Goal: Task Accomplishment & Management: Use online tool/utility

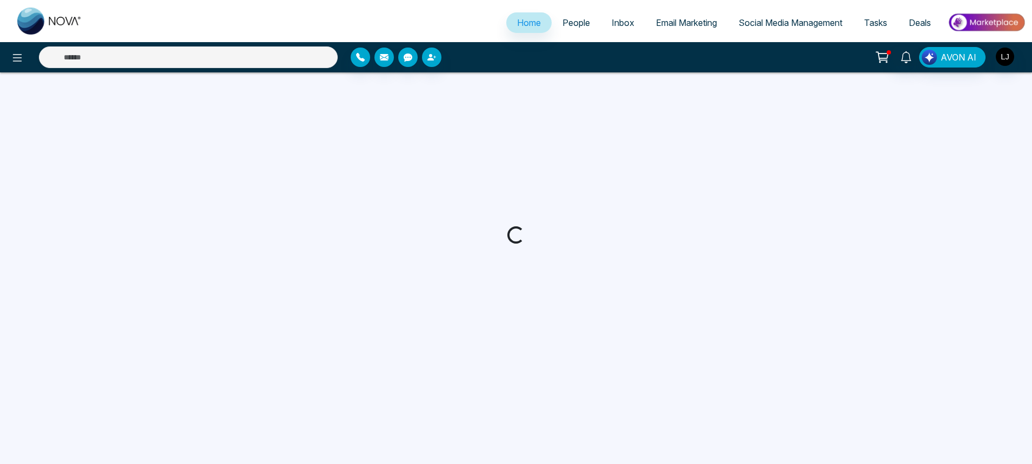
select select "*"
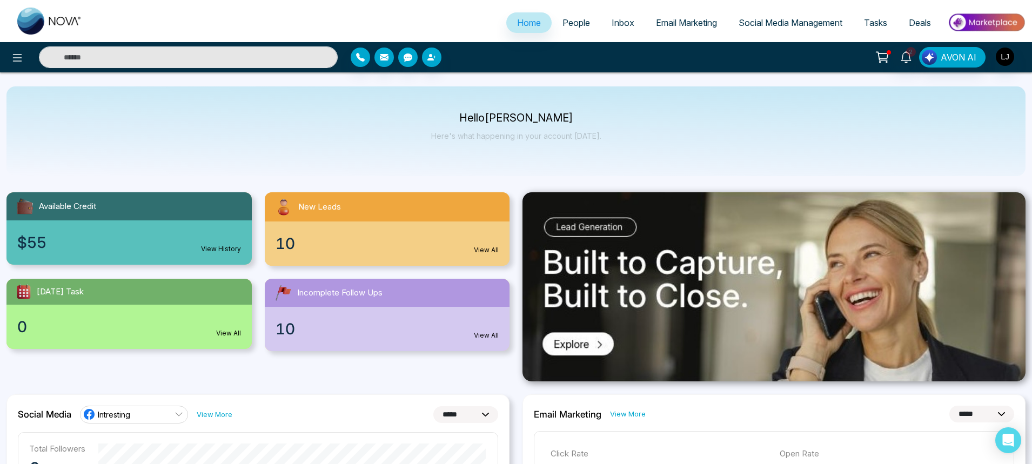
click at [572, 22] on span "People" at bounding box center [577, 22] width 28 height 11
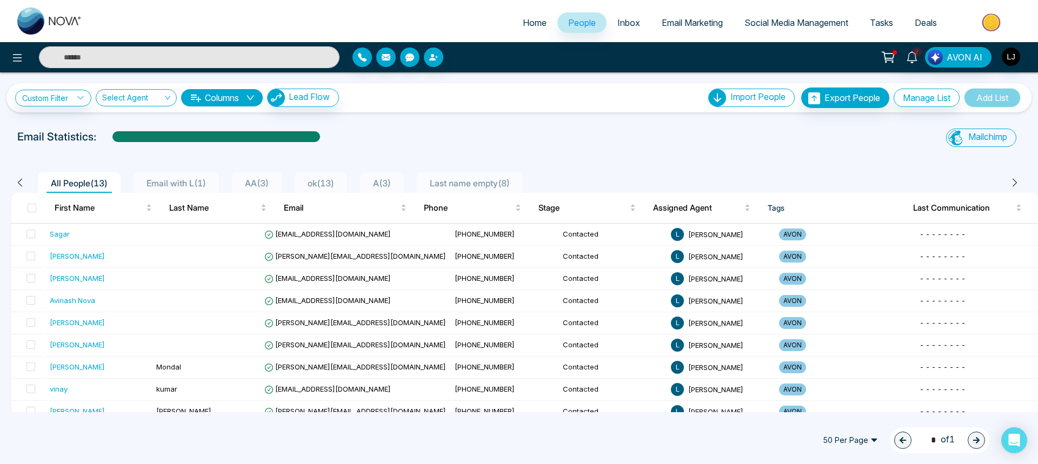
click at [680, 22] on span "Email Marketing" at bounding box center [691, 22] width 61 height 11
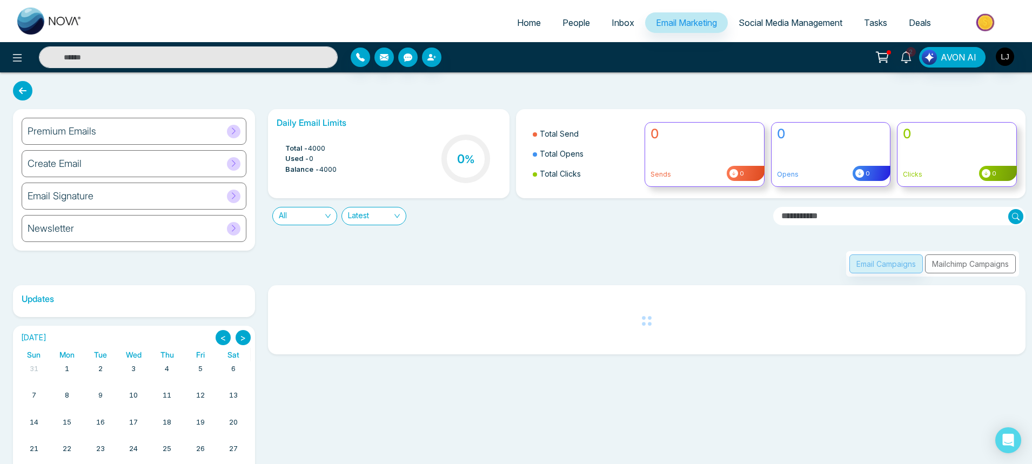
click at [73, 161] on h6 "Create Email" at bounding box center [55, 164] width 54 height 12
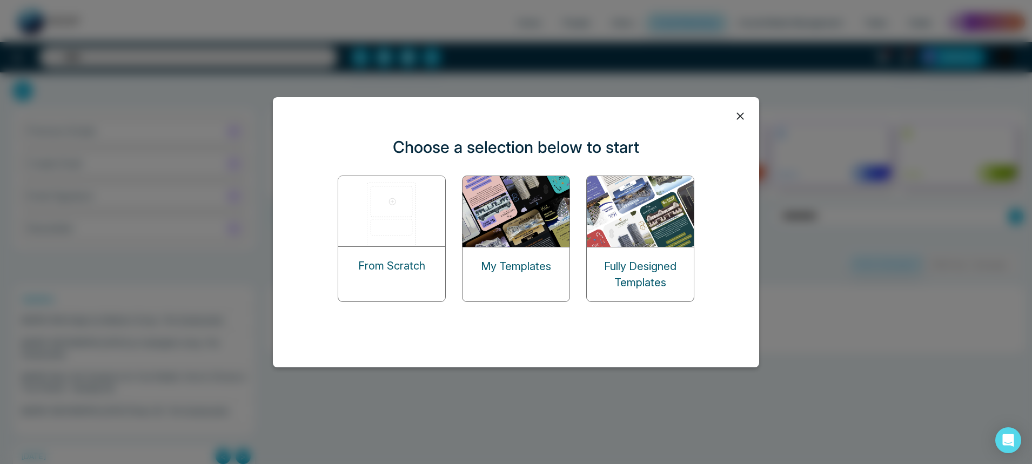
click at [394, 232] on img at bounding box center [392, 211] width 108 height 70
